Goal: Transaction & Acquisition: Book appointment/travel/reservation

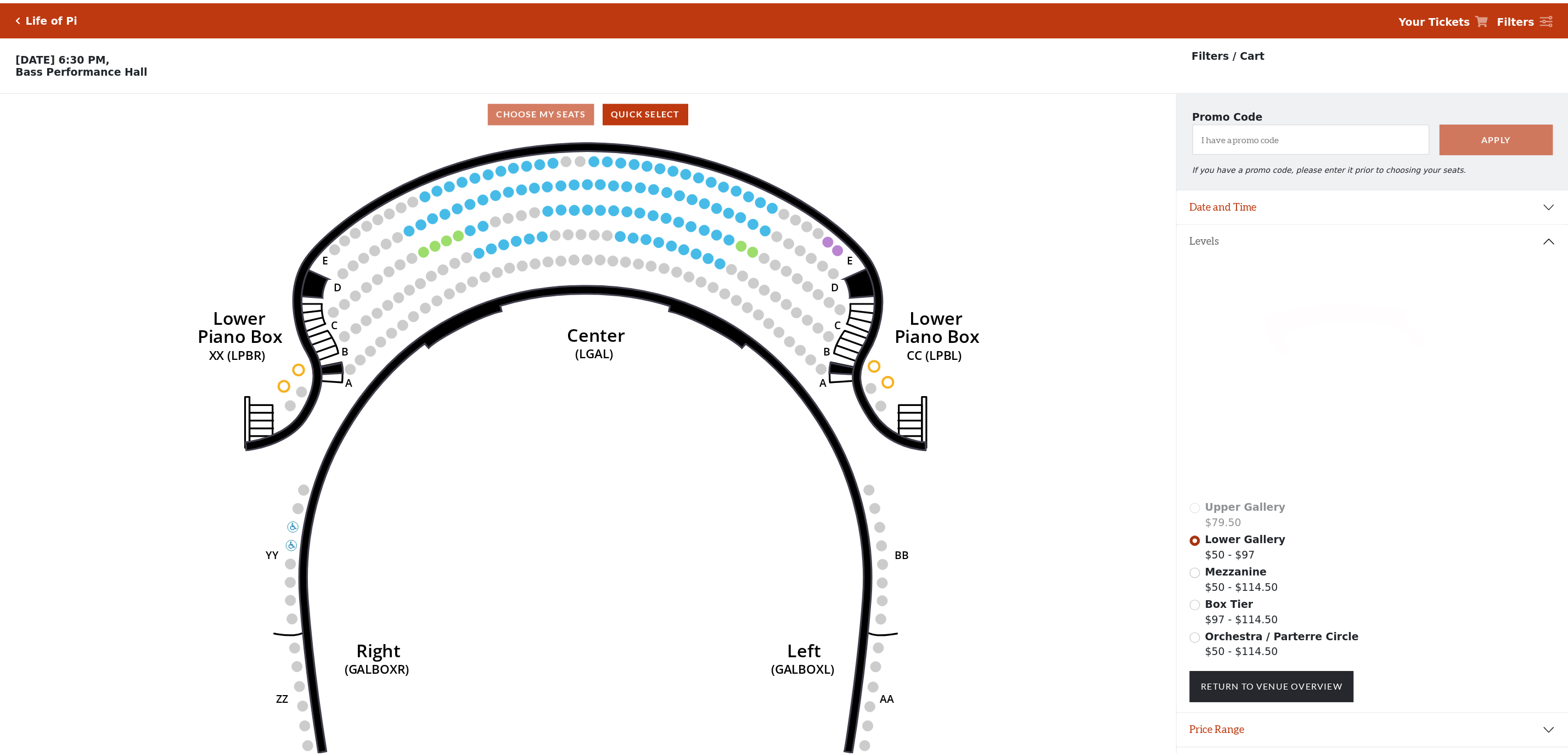
scroll to position [32, 0]
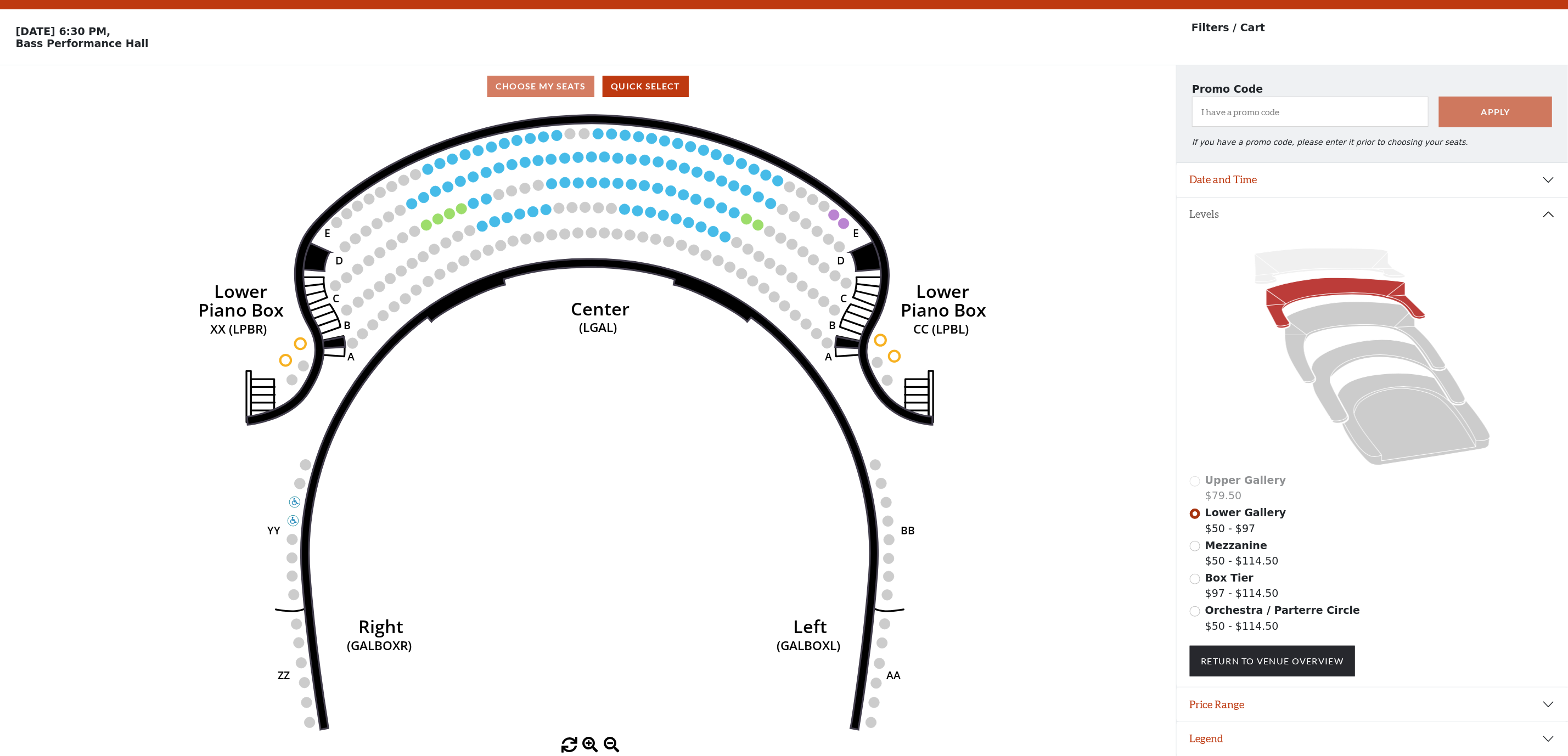
click at [439, 176] on icon "Right (GALBOXR) E D C B A E D C B A YY ZZ Left (GALBOXL) BB AA Center Lower Pia…" at bounding box center [588, 422] width 1058 height 630
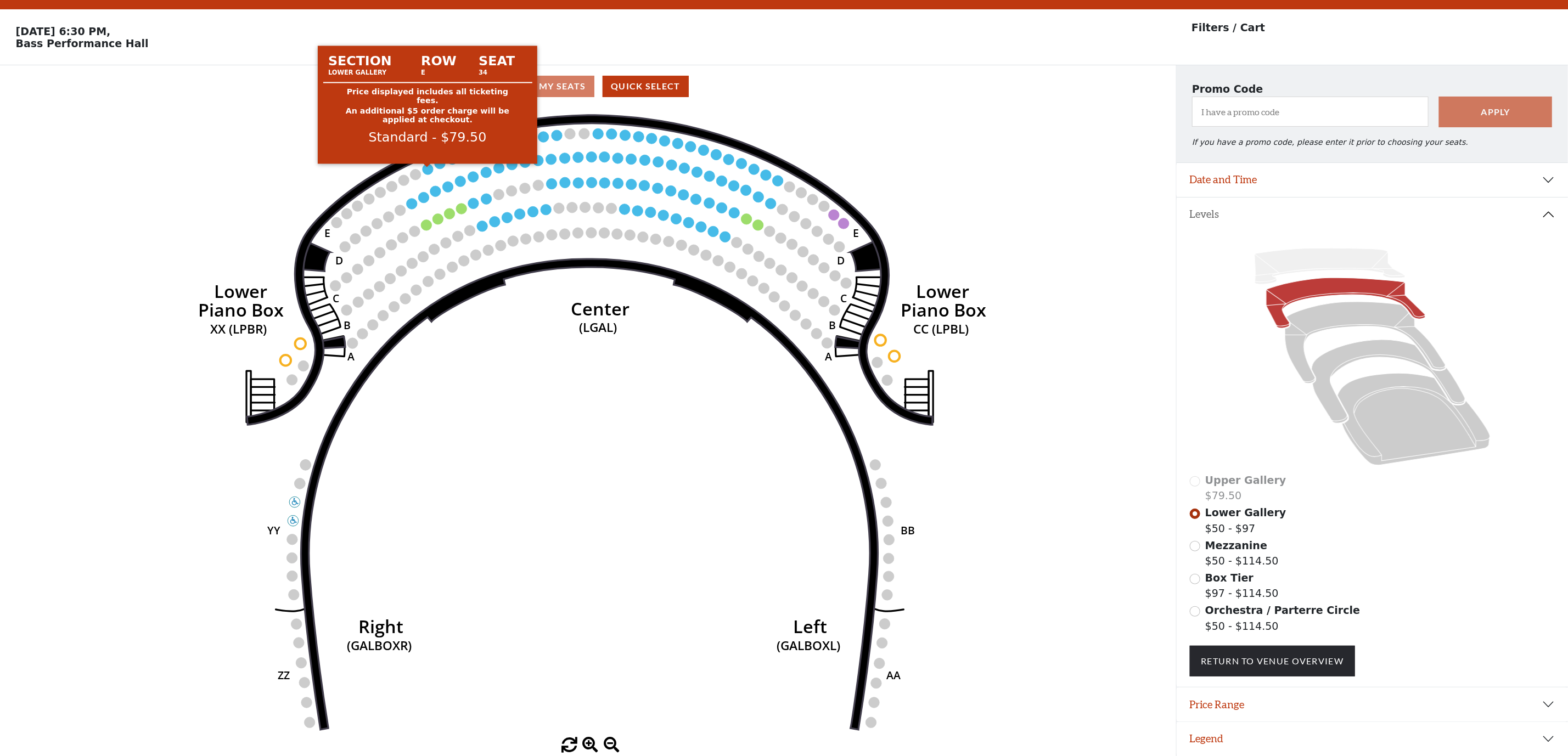
click at [427, 168] on circle at bounding box center [428, 169] width 10 height 10
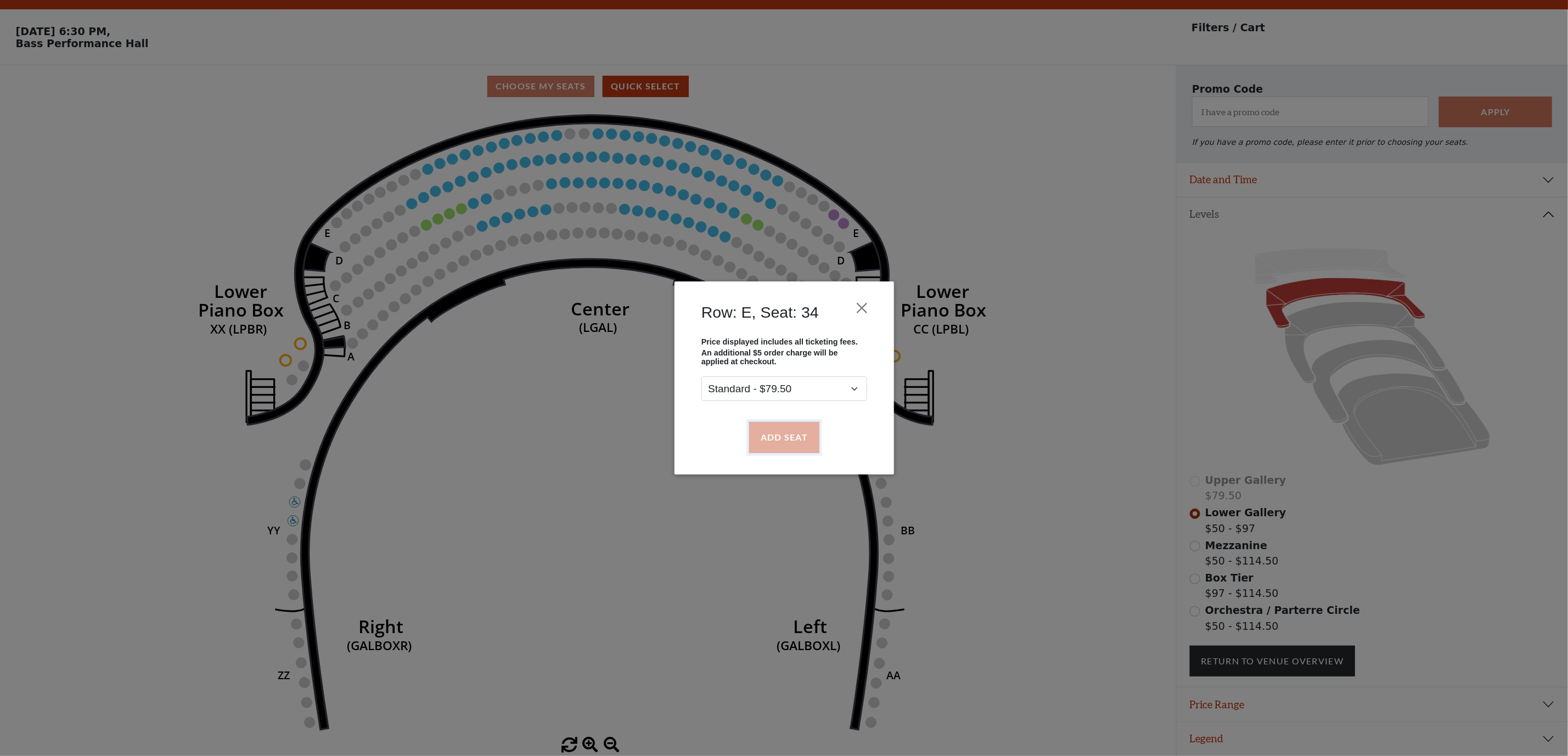
click at [784, 439] on button "Add Seat" at bounding box center [784, 437] width 71 height 30
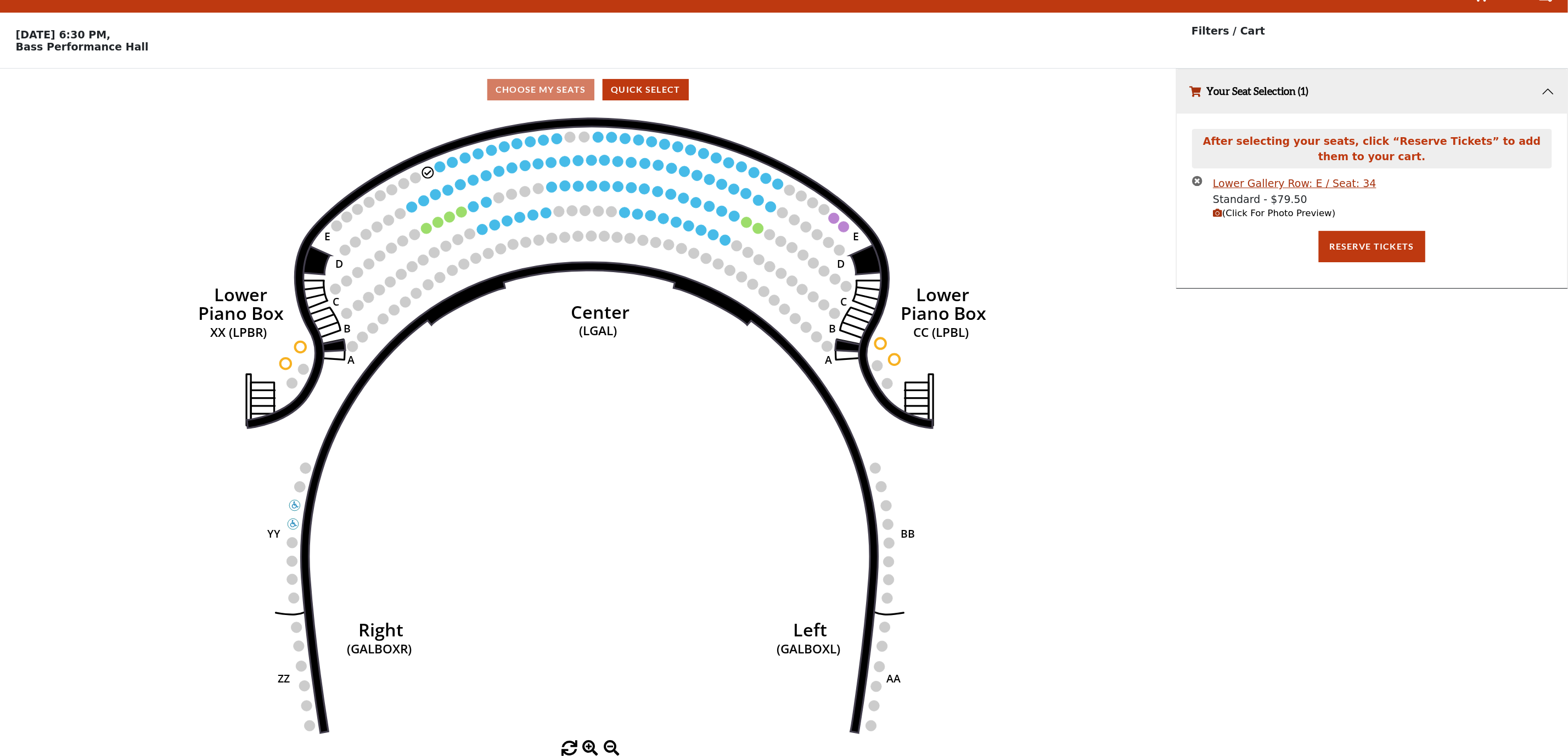
scroll to position [0, 0]
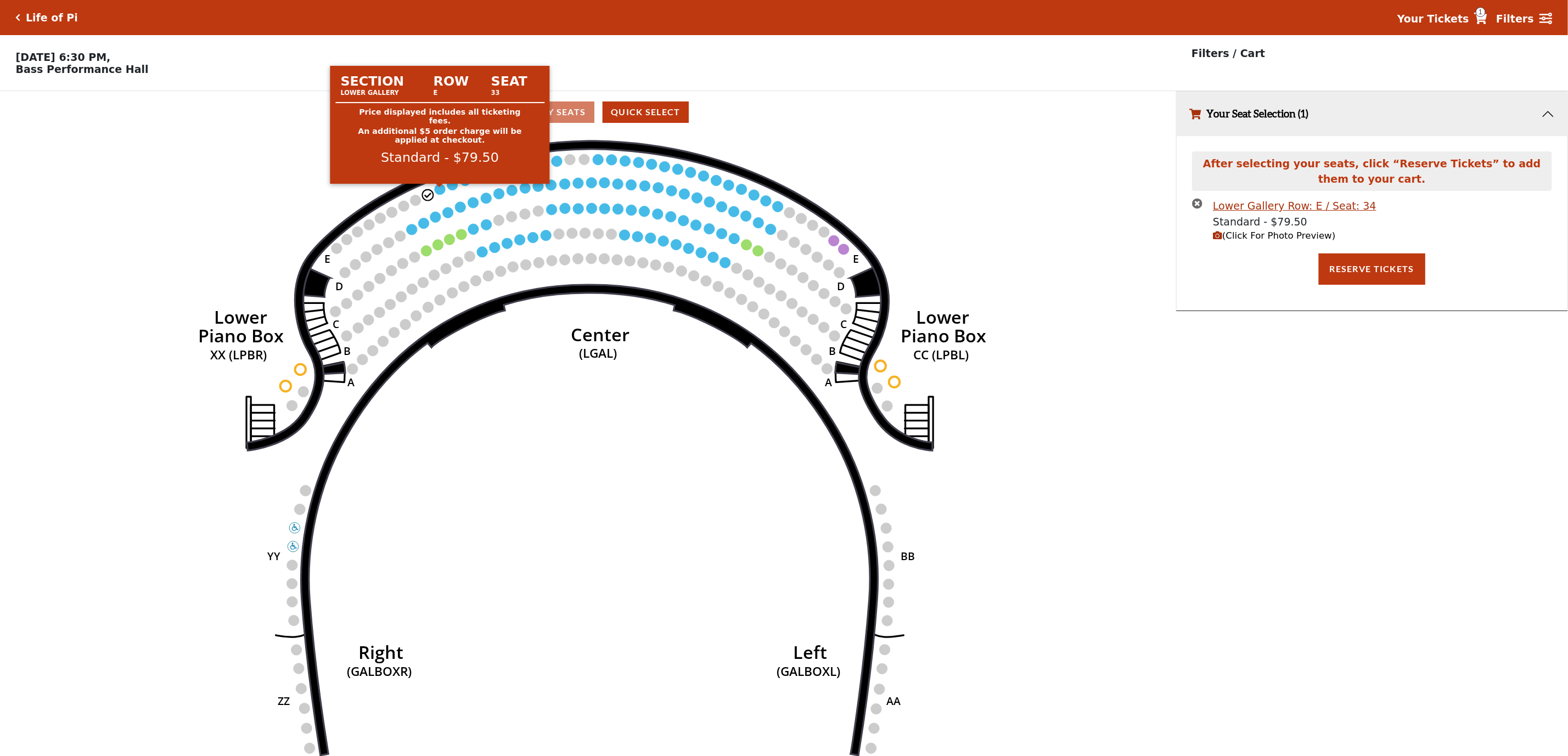
click at [443, 194] on circle at bounding box center [440, 189] width 10 height 10
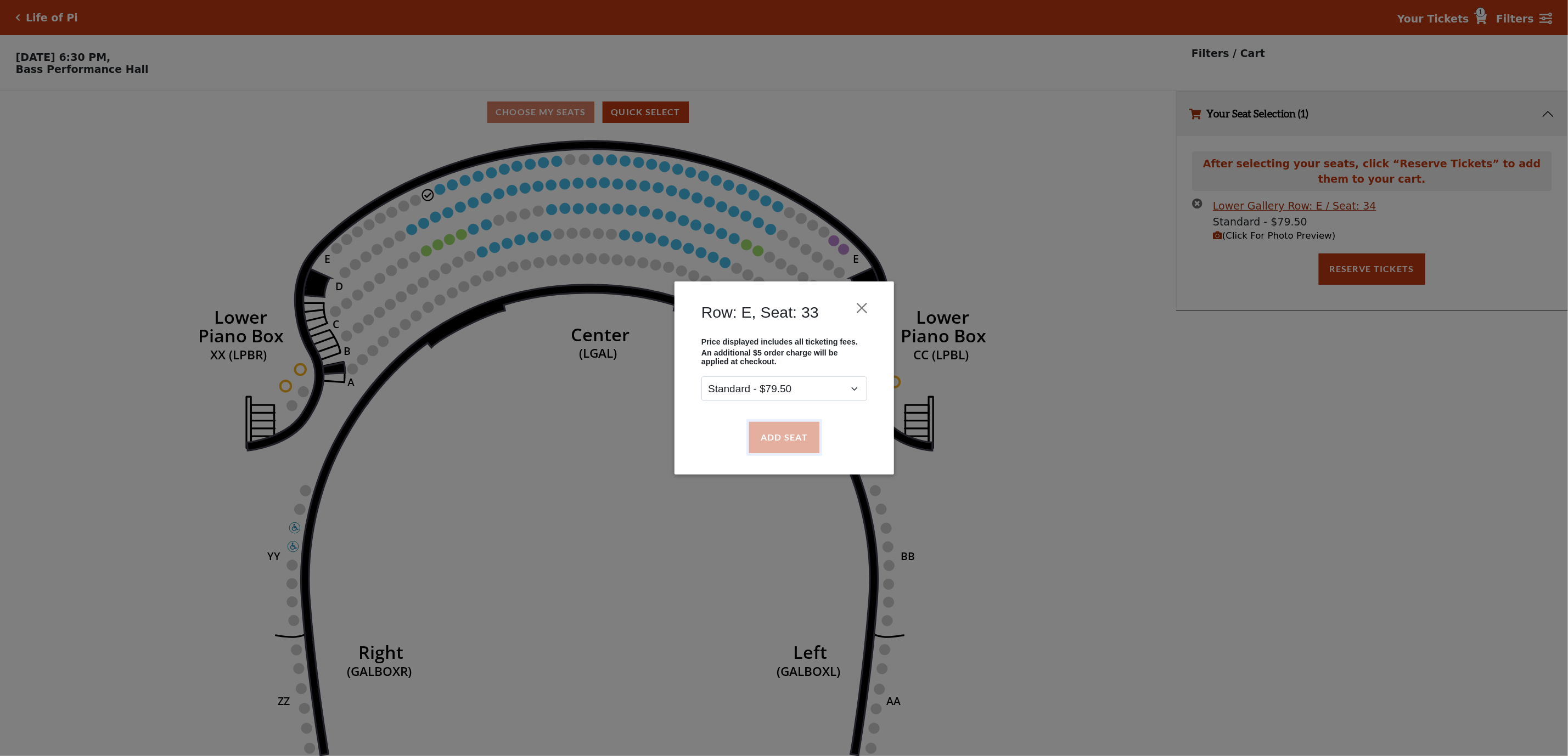
click at [773, 431] on button "Add Seat" at bounding box center [784, 437] width 71 height 30
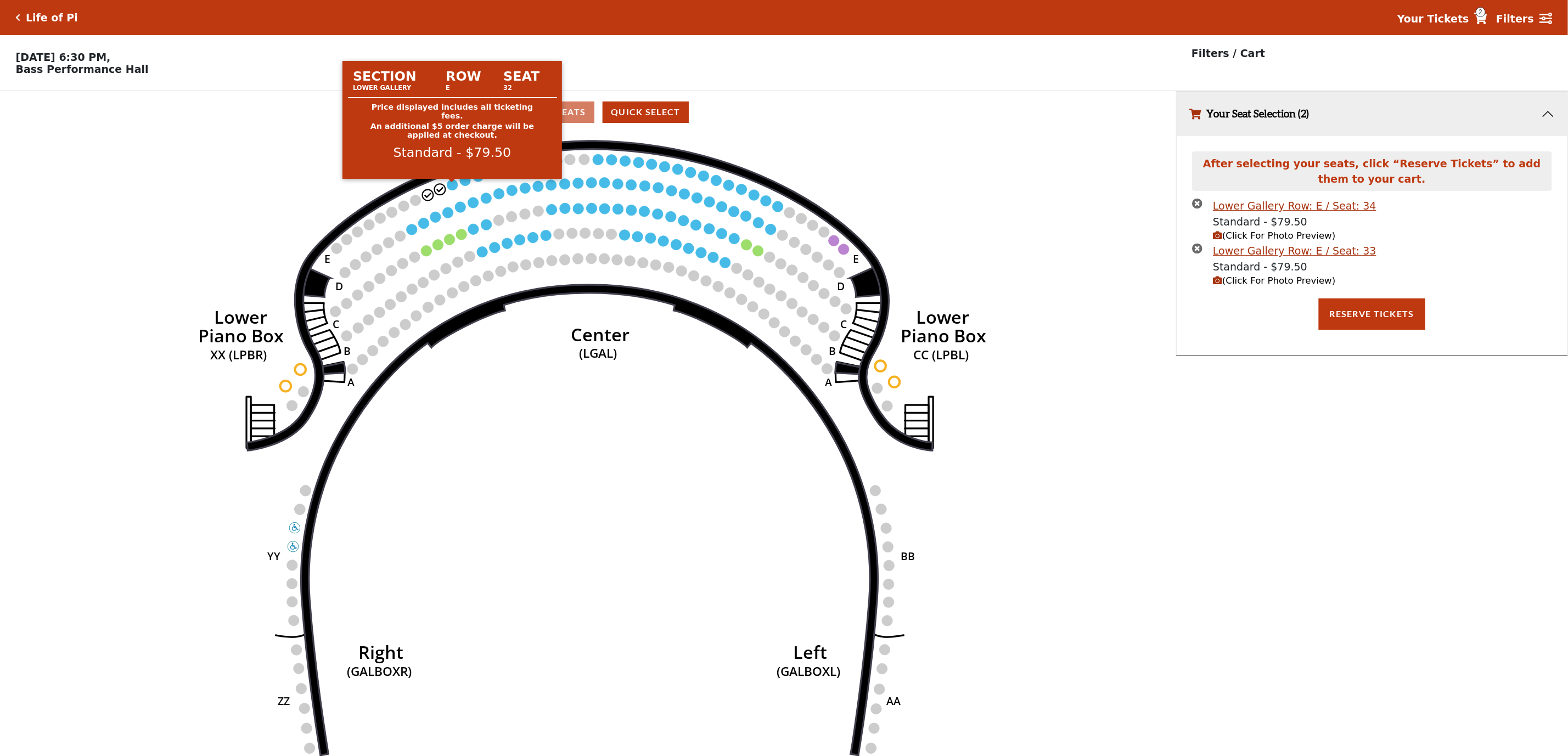
click at [448, 189] on circle at bounding box center [452, 184] width 10 height 10
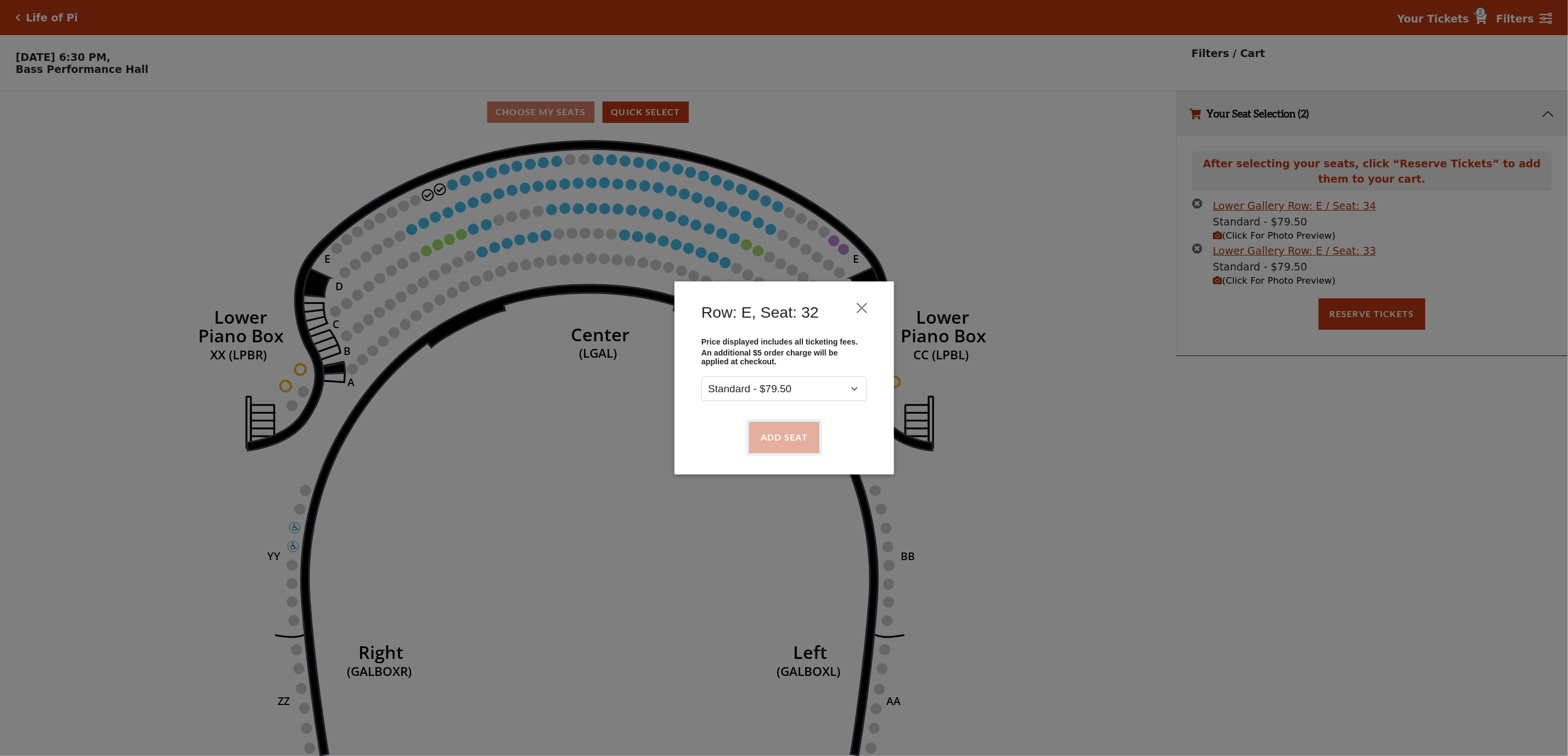
click at [771, 440] on button "Add Seat" at bounding box center [784, 437] width 71 height 30
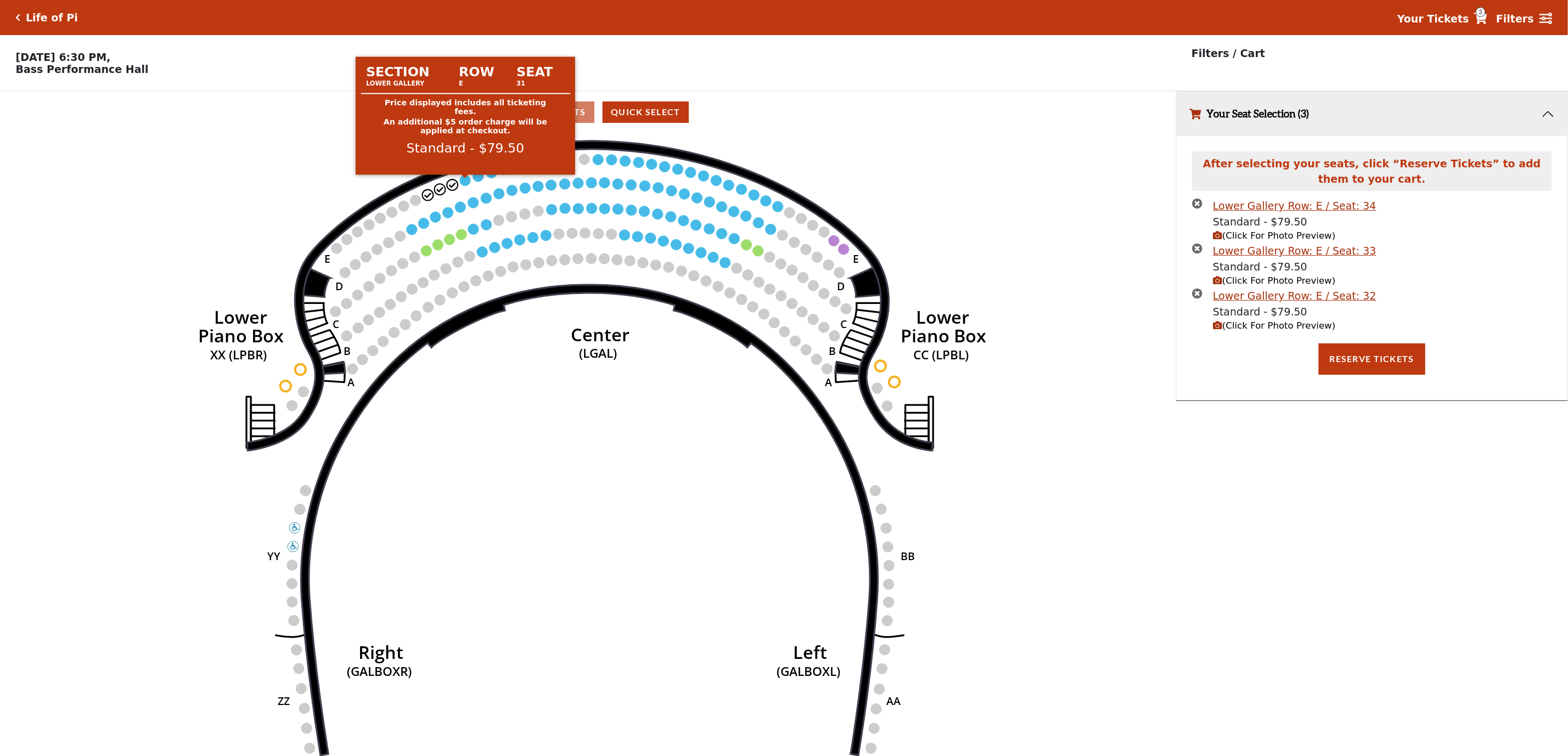
click at [461, 186] on circle at bounding box center [465, 180] width 10 height 10
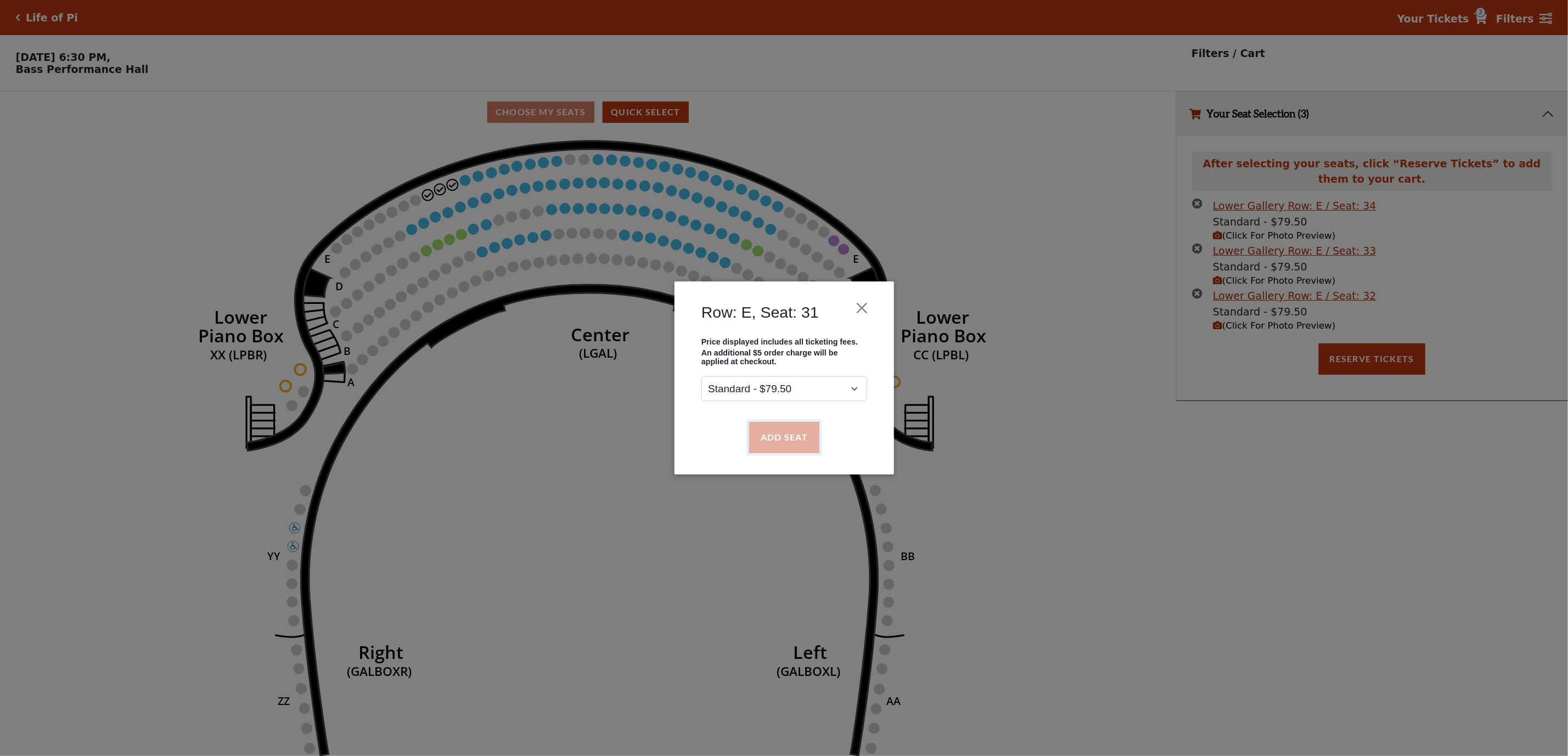
click at [782, 441] on button "Add Seat" at bounding box center [784, 437] width 71 height 30
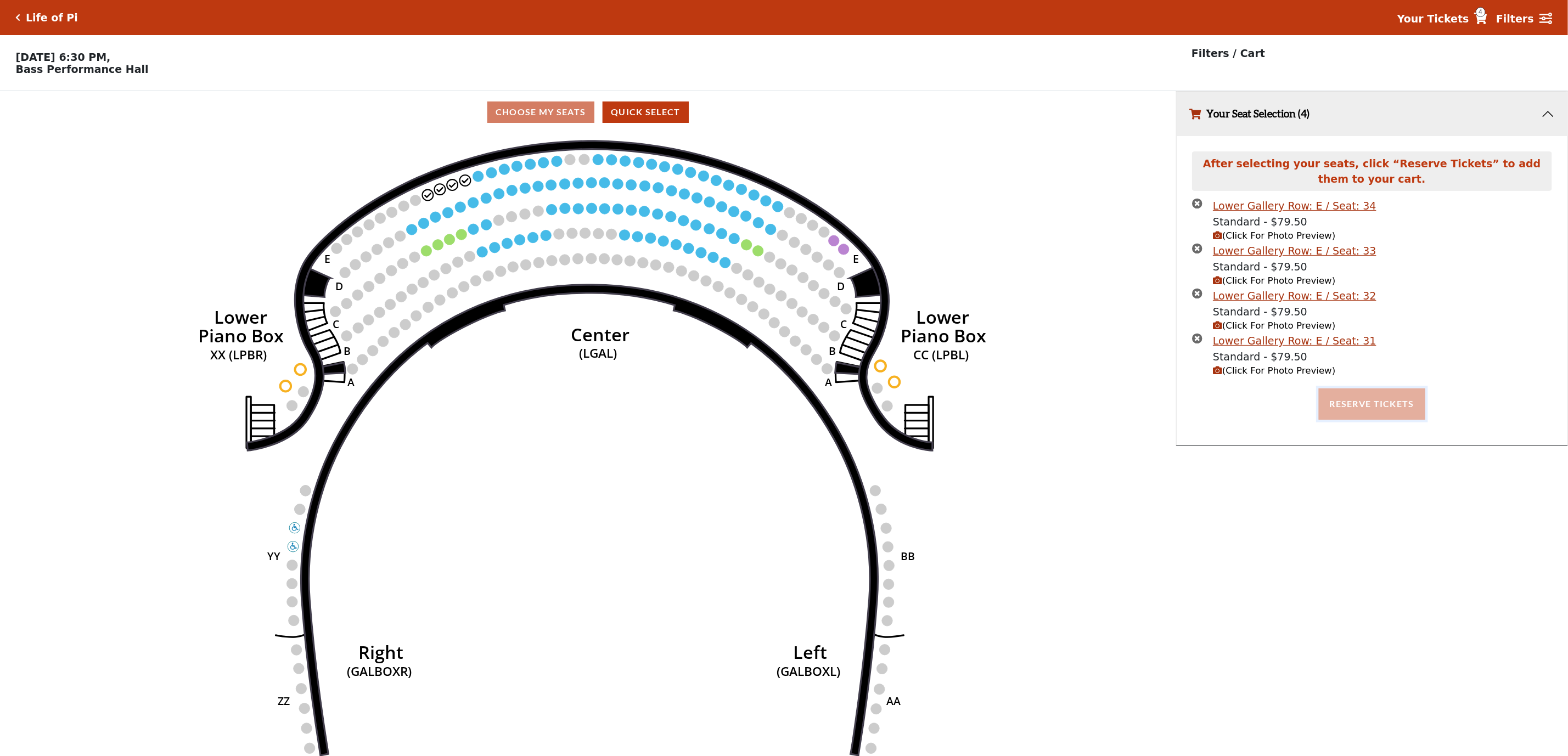
click at [1349, 418] on button "Reserve Tickets" at bounding box center [1372, 403] width 107 height 30
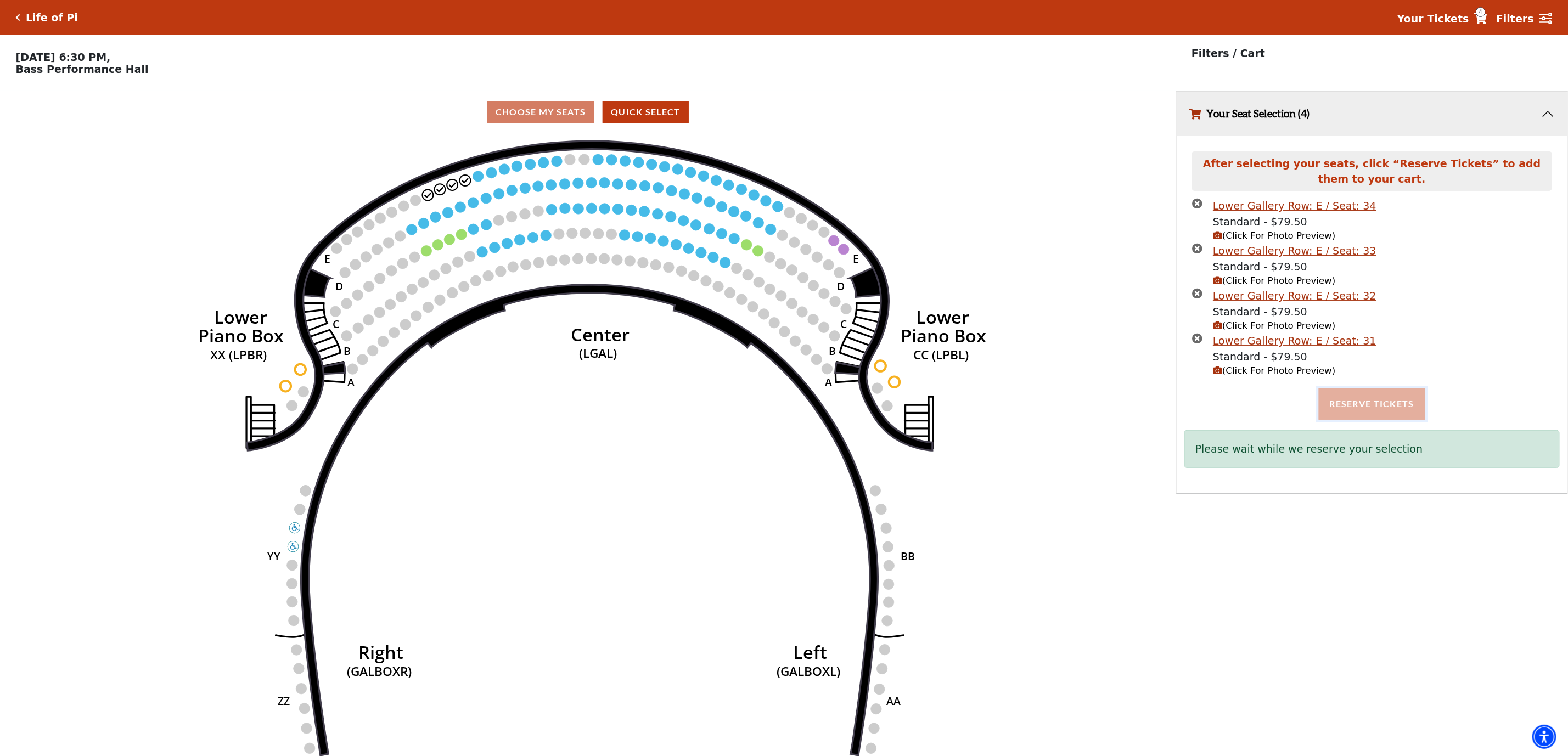
click at [1378, 406] on button "Reserve Tickets" at bounding box center [1372, 403] width 107 height 30
click at [1008, 455] on icon "Right (GALBOXR) E D C B A E D C B A YY ZZ Left (GALBOXL) BB AA Center Lower Pia…" at bounding box center [588, 448] width 1058 height 630
click at [1418, 419] on div "Reserving Seats ..." at bounding box center [1372, 403] width 375 height 30
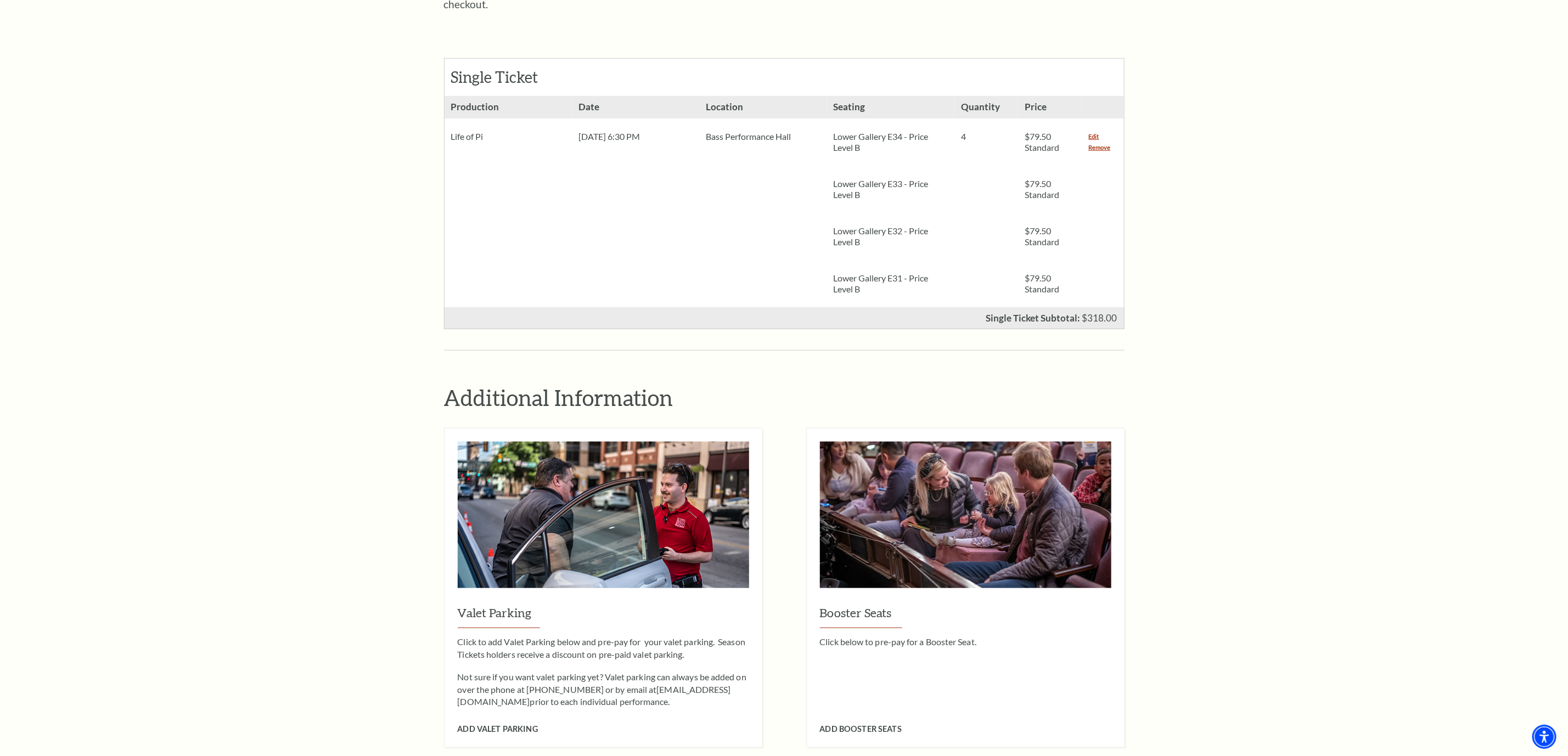
scroll to position [384, 0]
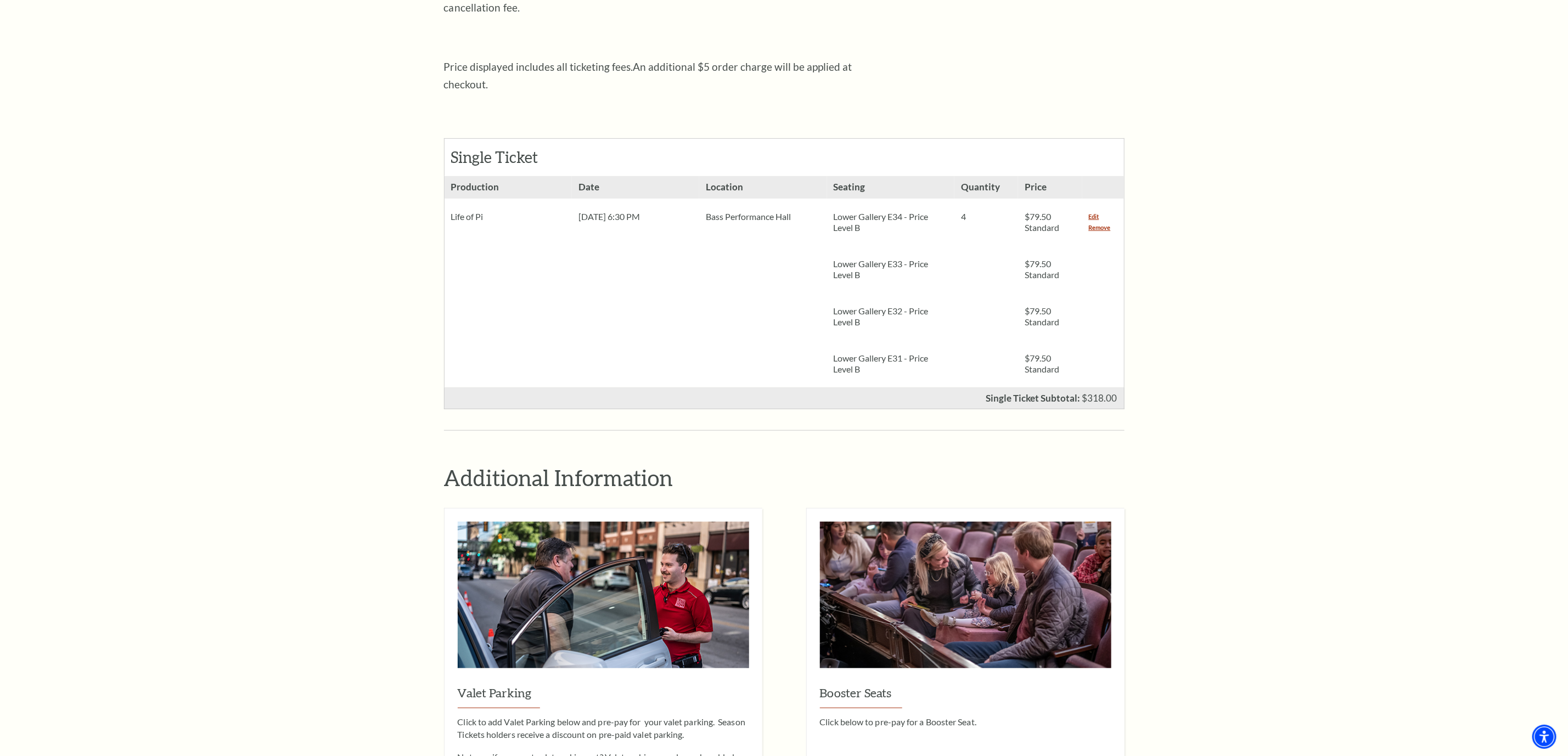
click at [1105, 199] on div "Edit Remove" at bounding box center [1103, 222] width 41 height 47
click at [1105, 200] on div "Edit Remove" at bounding box center [1103, 222] width 41 height 47
click at [1103, 222] on link "Remove" at bounding box center [1100, 227] width 22 height 11
